Goal: Information Seeking & Learning: Learn about a topic

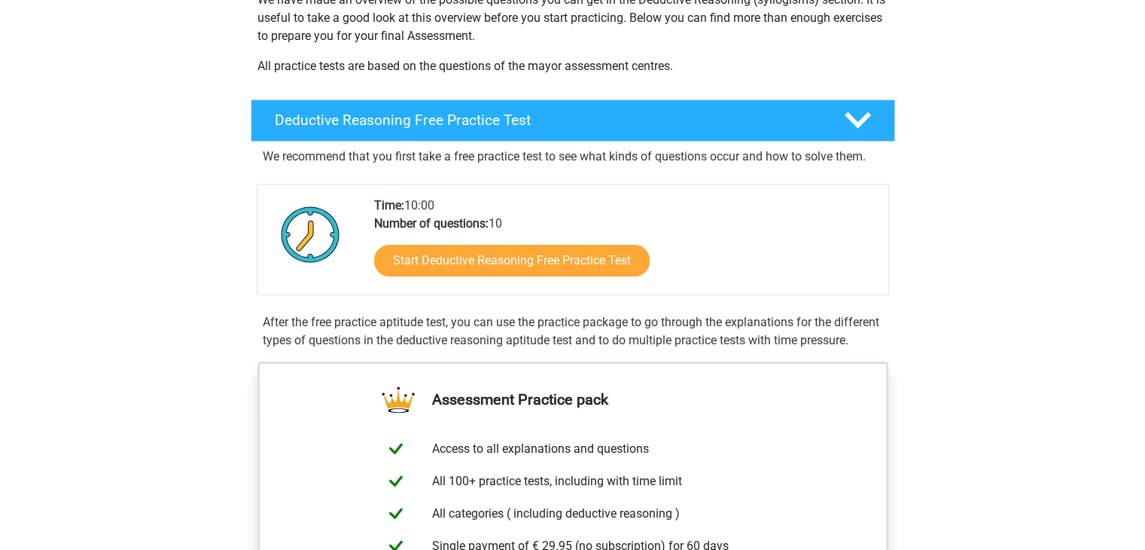
scroll to position [268, 0]
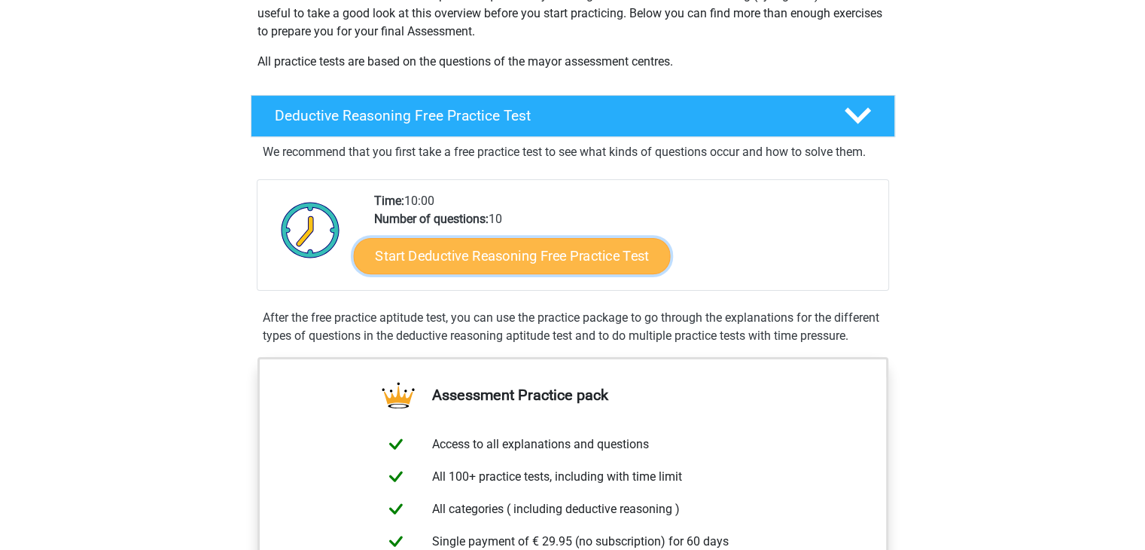
click at [563, 258] on link "Start Deductive Reasoning Free Practice Test" at bounding box center [511, 255] width 317 height 36
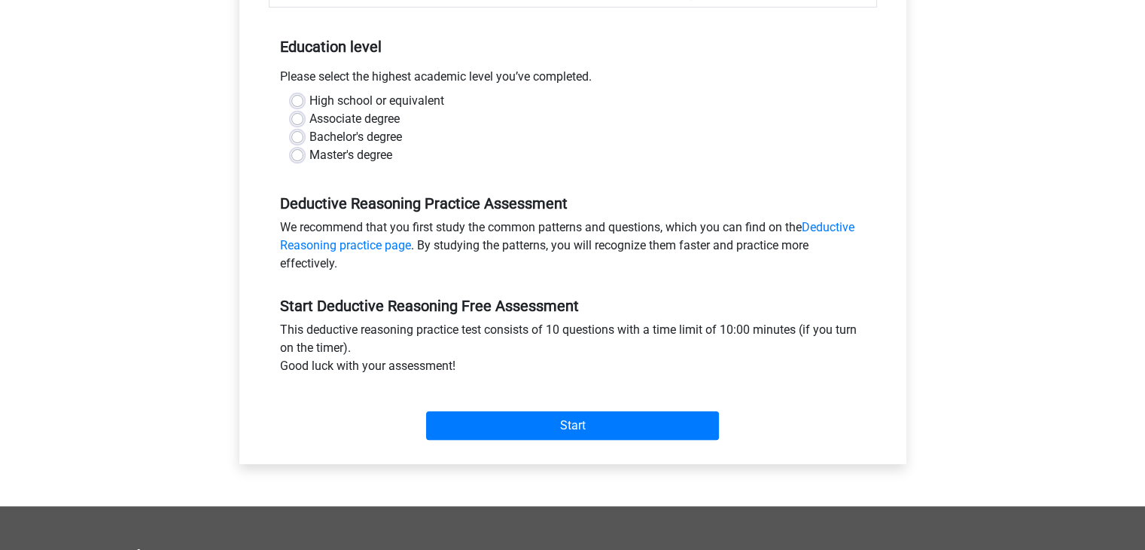
scroll to position [270, 0]
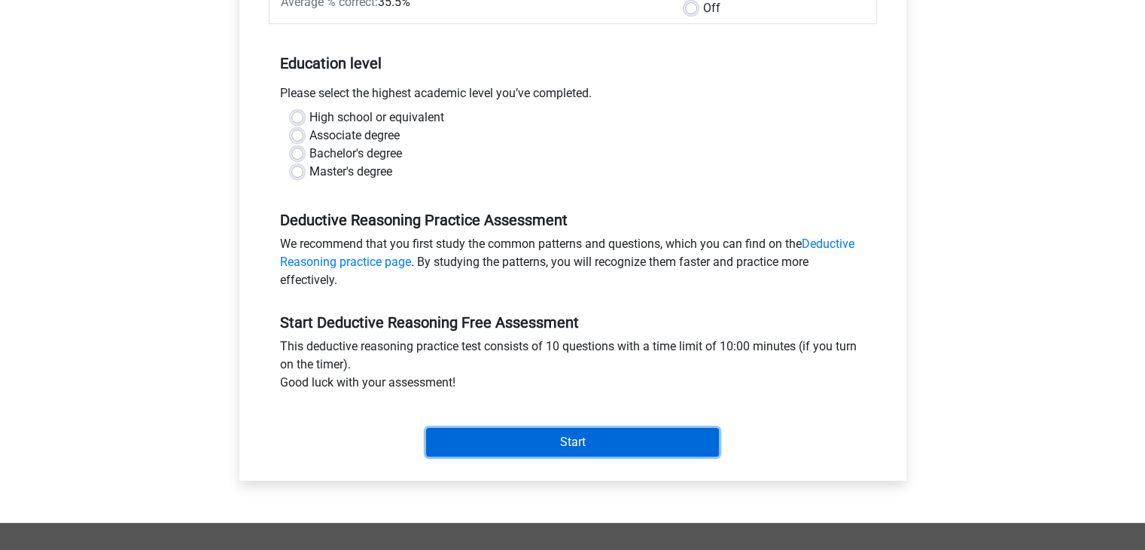
click at [693, 431] on input "Start" at bounding box center [572, 442] width 293 height 29
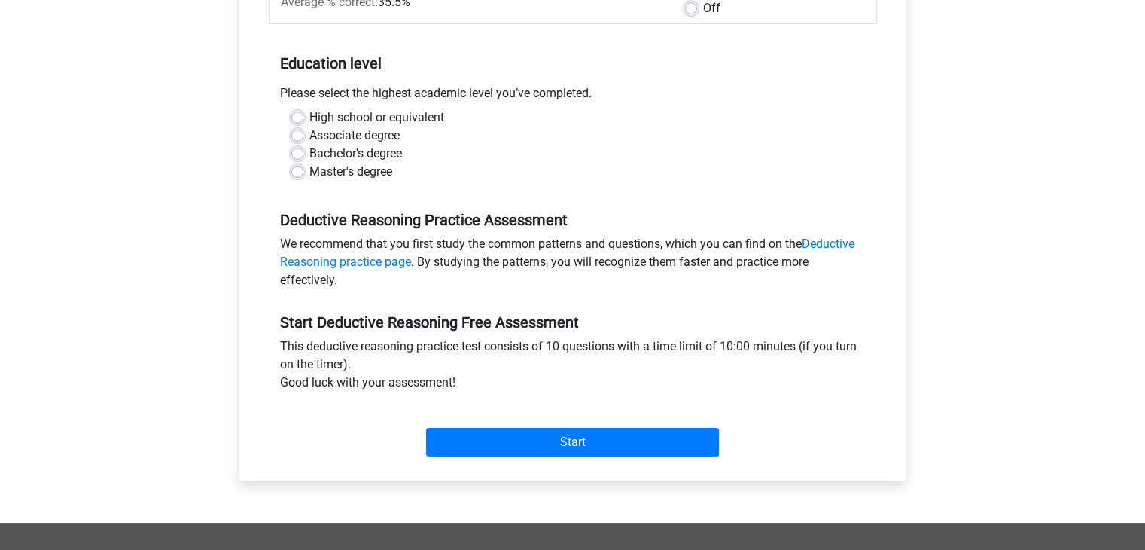
click at [309, 113] on label "High school or equivalent" at bounding box center [376, 117] width 135 height 18
click at [299, 113] on input "High school or equivalent" at bounding box center [297, 115] width 12 height 15
radio input "true"
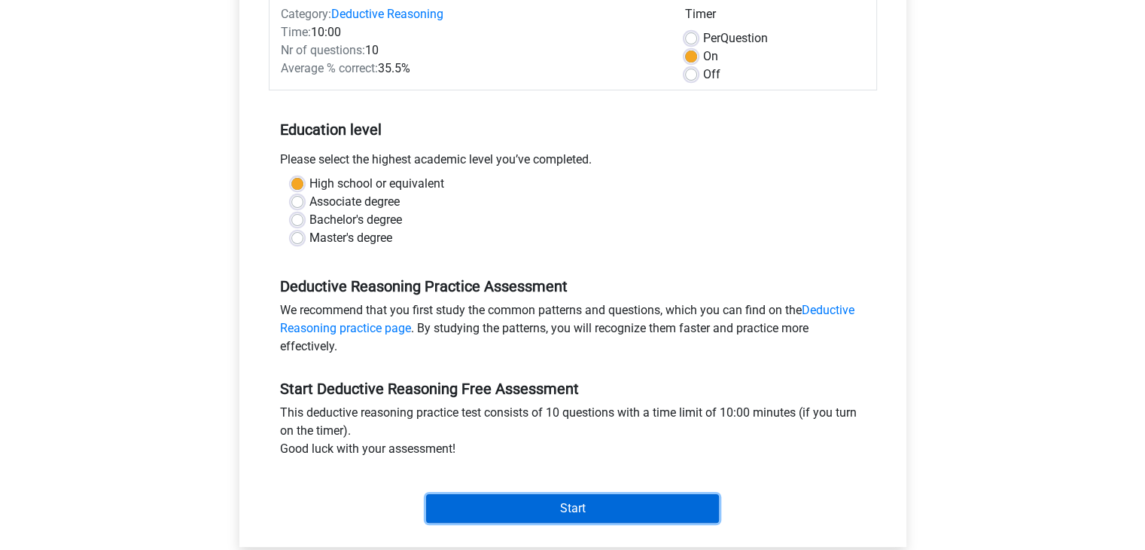
click at [524, 510] on input "Start" at bounding box center [572, 508] width 293 height 29
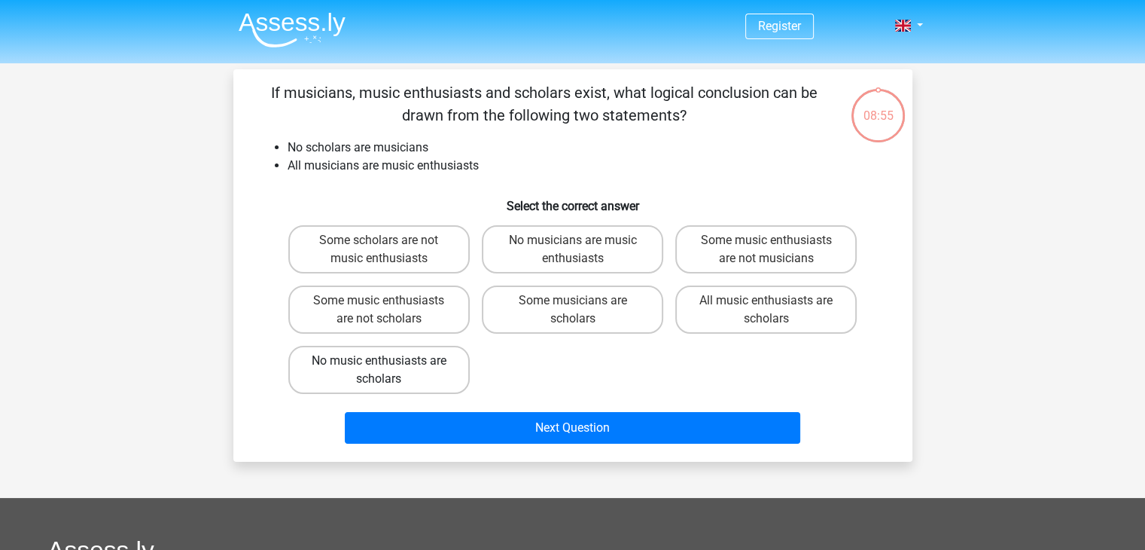
click at [430, 373] on label "No music enthusiasts are scholars" at bounding box center [378, 370] width 181 height 48
click at [388, 370] on input "No music enthusiasts are scholars" at bounding box center [384, 366] width 10 height 10
radio input "true"
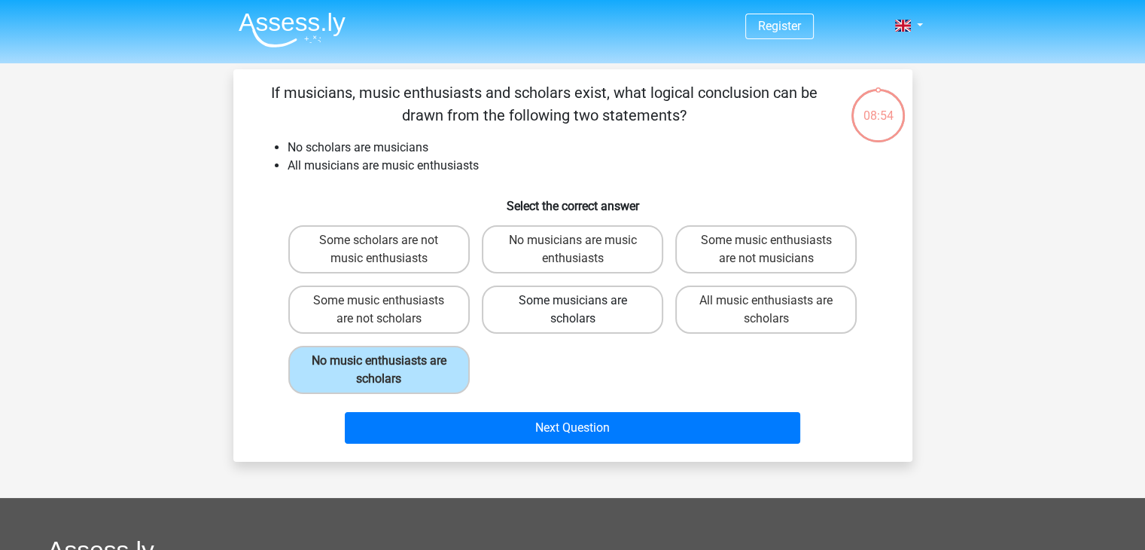
click at [489, 309] on label "Some musicians are scholars" at bounding box center [572, 309] width 181 height 48
click at [572, 309] on input "Some musicians are scholars" at bounding box center [577, 305] width 10 height 10
radio input "true"
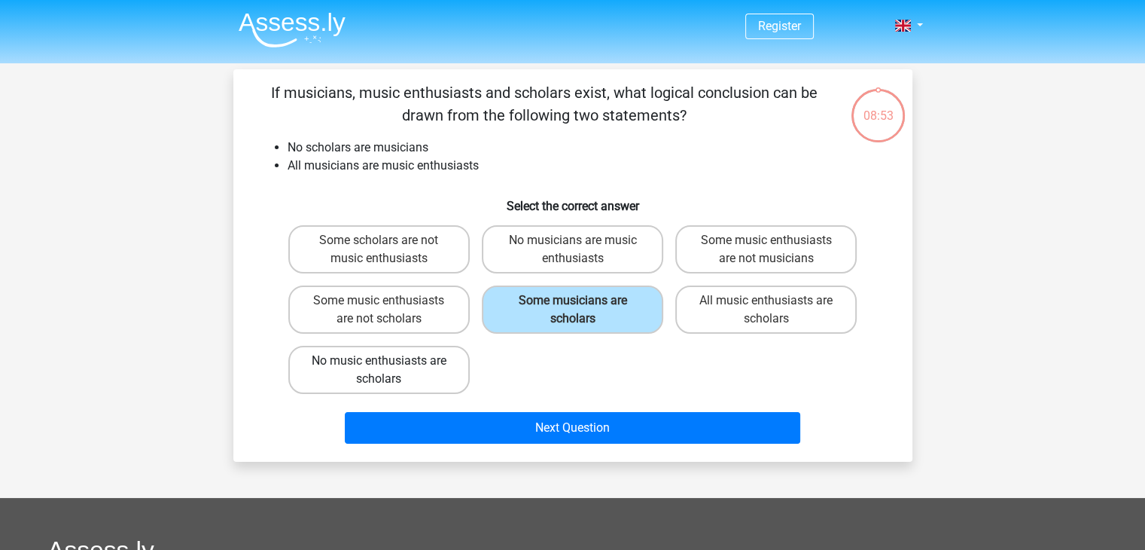
click at [442, 344] on div "No music enthusiasts are scholars" at bounding box center [378, 370] width 193 height 60
click at [388, 263] on label "Some scholars are not music enthusiasts" at bounding box center [378, 249] width 181 height 48
click at [388, 250] on input "Some scholars are not music enthusiasts" at bounding box center [384, 245] width 10 height 10
radio input "true"
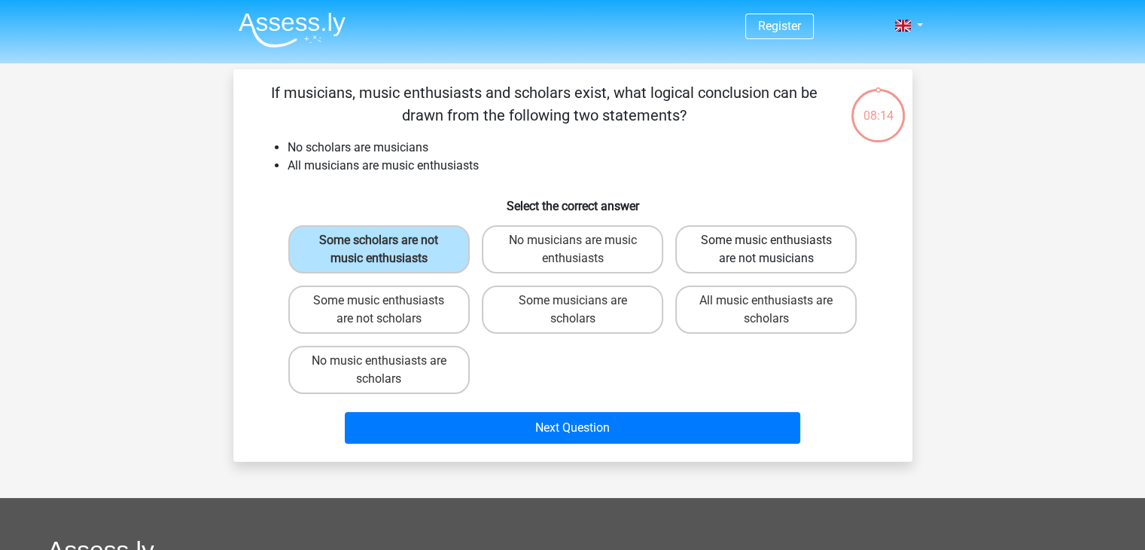
click at [767, 233] on label "Some music enthusiasts are not musicians" at bounding box center [765, 249] width 181 height 48
click at [767, 240] on input "Some music enthusiasts are not musicians" at bounding box center [771, 245] width 10 height 10
radio input "true"
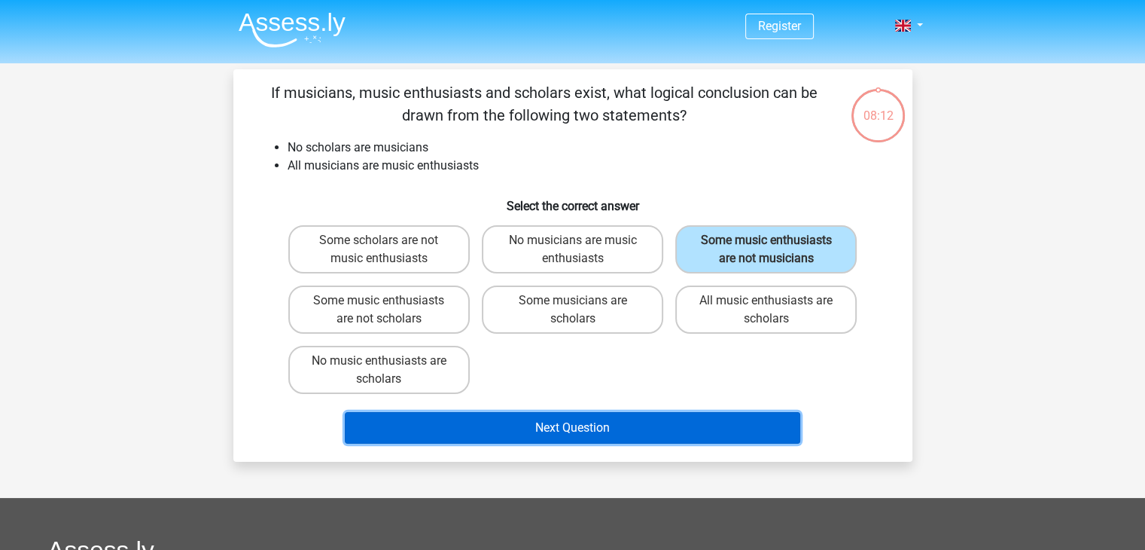
click at [669, 437] on button "Next Question" at bounding box center [573, 428] width 456 height 32
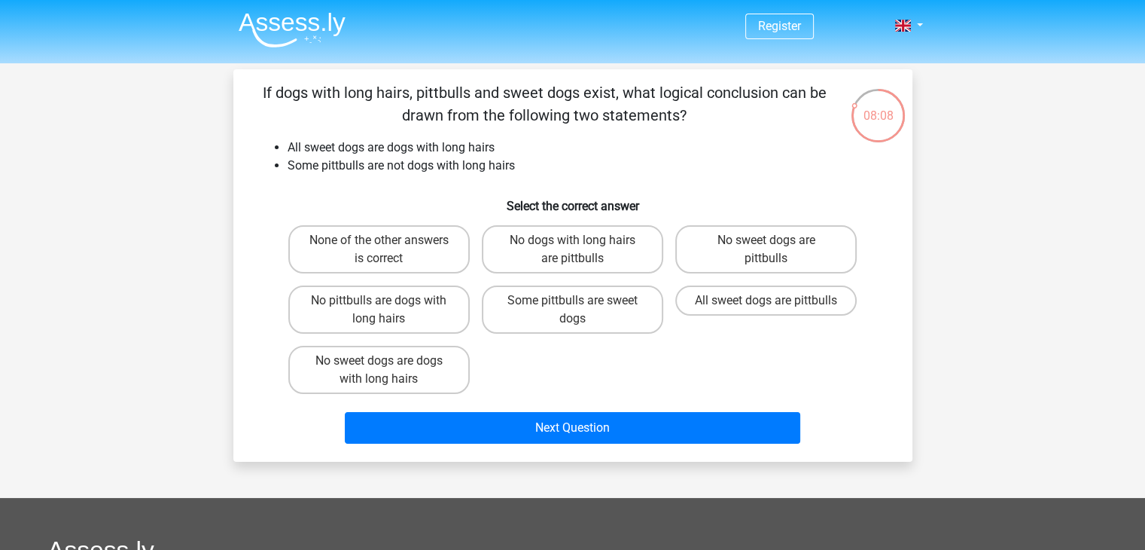
drag, startPoint x: 524, startPoint y: 79, endPoint x: 527, endPoint y: 94, distance: 15.4
click at [527, 94] on div "If dogs with long hairs, pittbulls and sweet dogs exist, what logical conclusio…" at bounding box center [572, 265] width 679 height 392
click at [527, 94] on p "If dogs with long hairs, pittbulls and sweet dogs exist, what logical conclusio…" at bounding box center [544, 103] width 574 height 45
click at [555, 293] on label "Some pittbulls are sweet dogs" at bounding box center [572, 309] width 181 height 48
click at [572, 300] on input "Some pittbulls are sweet dogs" at bounding box center [577, 305] width 10 height 10
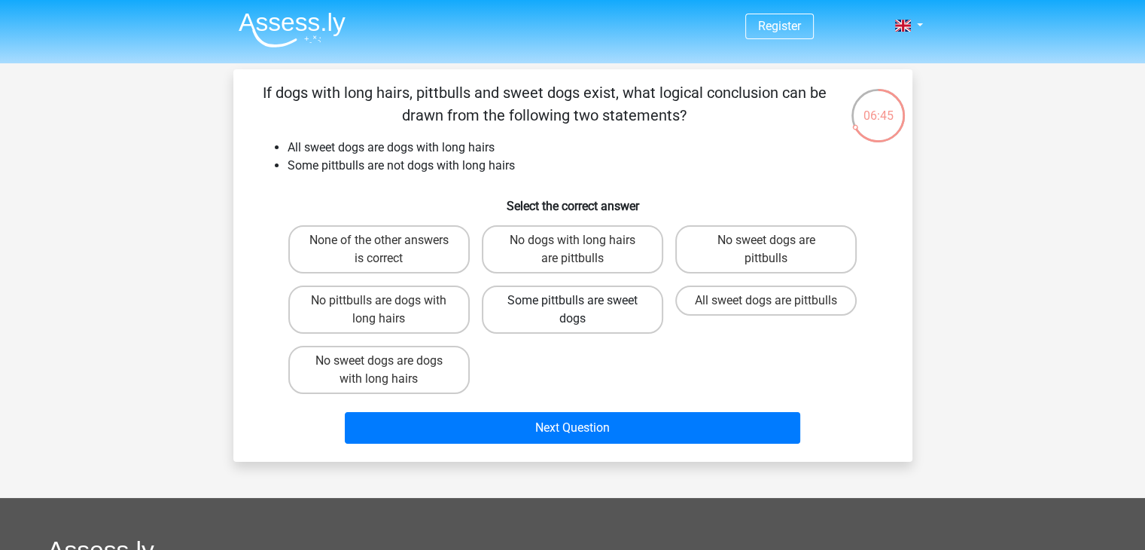
radio input "true"
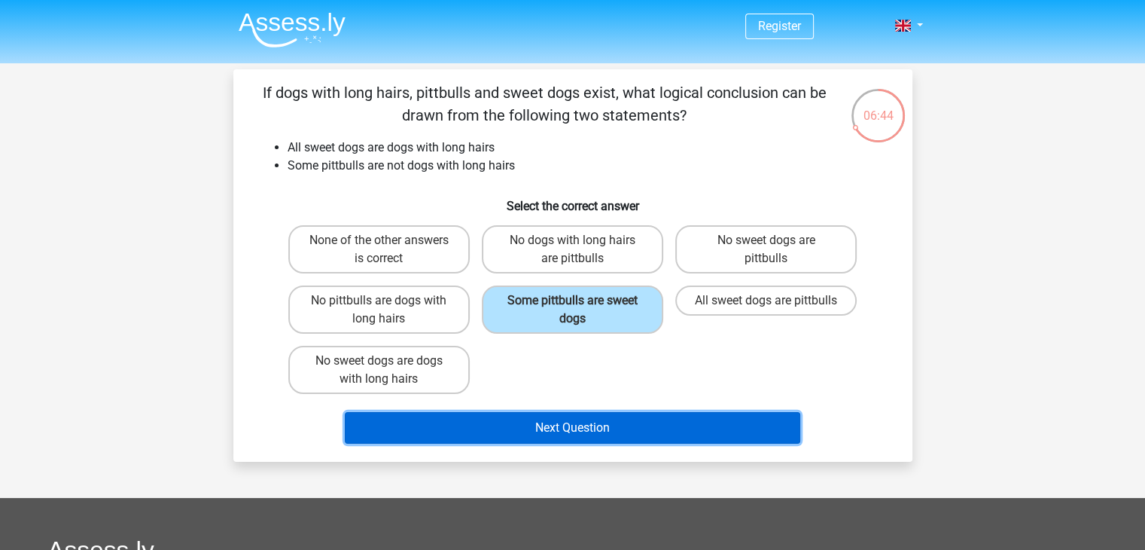
click at [551, 426] on button "Next Question" at bounding box center [573, 428] width 456 height 32
